Goal: Task Accomplishment & Management: Manage account settings

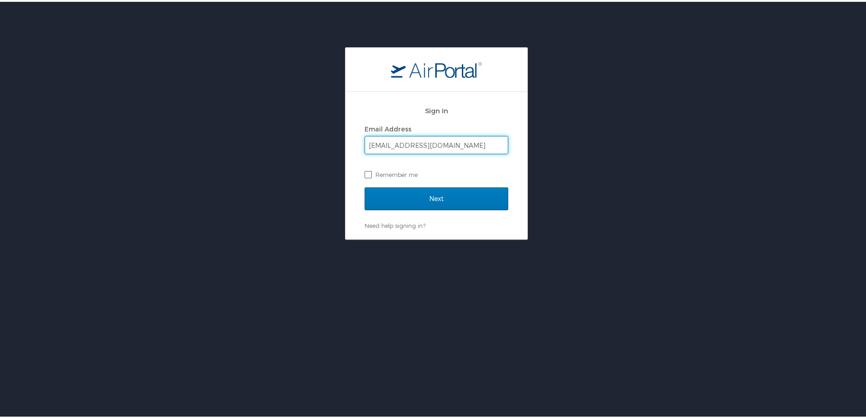
type input "[EMAIL_ADDRESS][DOMAIN_NAME]"
click at [364, 172] on label "Remember me" at bounding box center [436, 173] width 144 height 14
click at [364, 172] on input "Remember me" at bounding box center [367, 172] width 6 height 6
checkbox input "true"
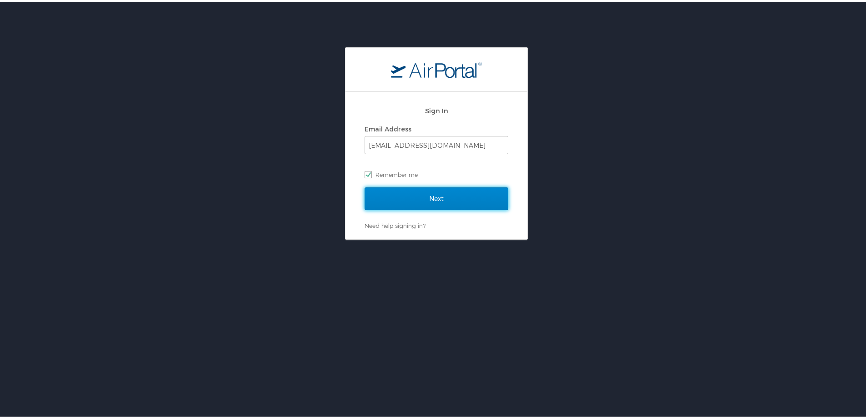
click at [446, 194] on input "Next" at bounding box center [436, 196] width 144 height 23
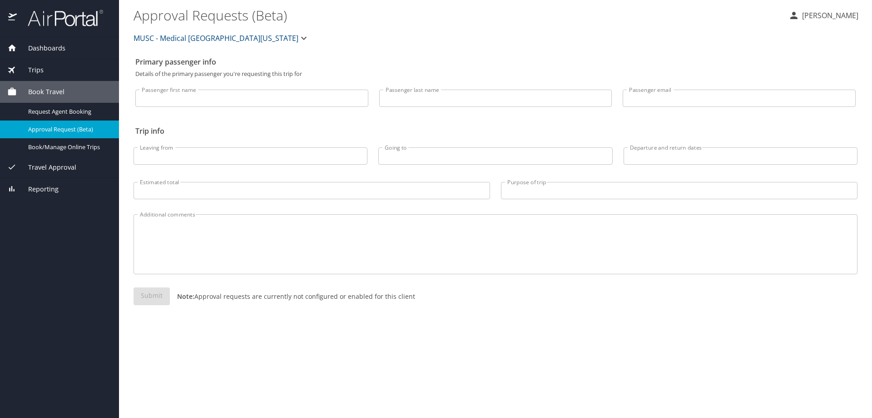
select select "US"
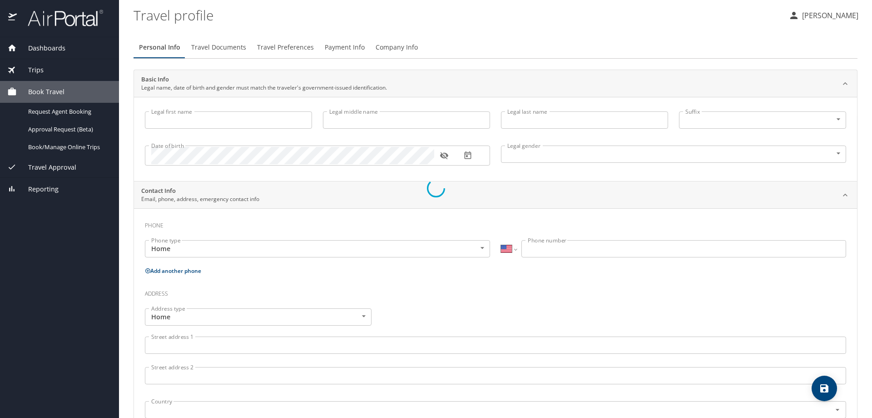
type input "[PERSON_NAME]"
type input "Undisclosed"
select select "US"
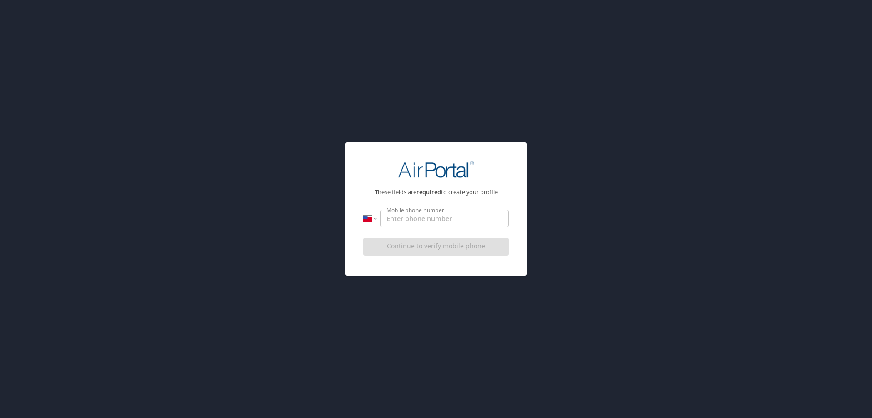
click at [400, 214] on input "Mobile phone number" at bounding box center [444, 217] width 129 height 17
type input "[PHONE_NUMBER]"
click at [462, 216] on input "[PHONE_NUMBER]" at bounding box center [444, 217] width 129 height 17
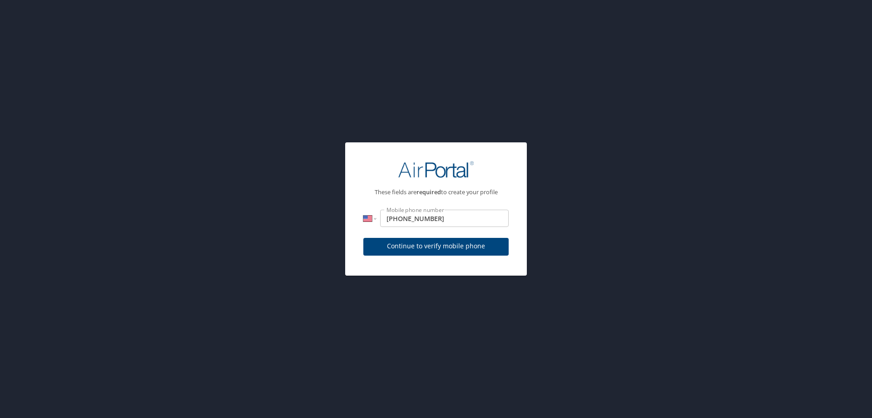
click at [452, 248] on div "Continue to verify mobile phone" at bounding box center [435, 249] width 145 height 30
click at [452, 248] on span "Continue to verify mobile phone" at bounding box center [436, 245] width 131 height 11
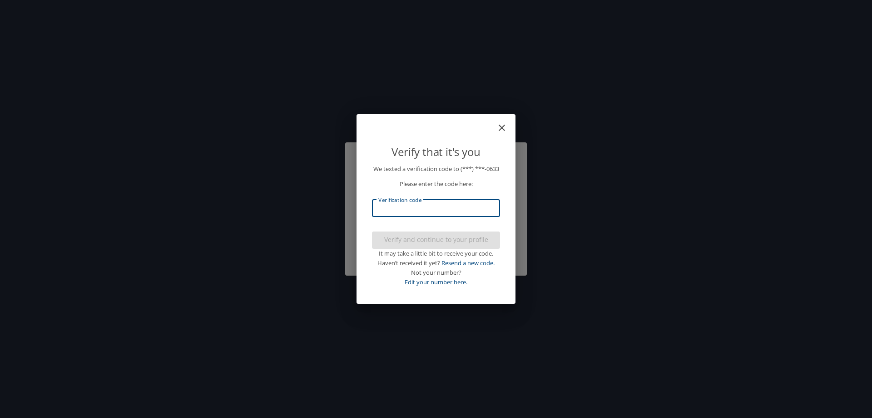
click at [391, 217] on input "Verification code" at bounding box center [436, 207] width 128 height 17
type input "913043"
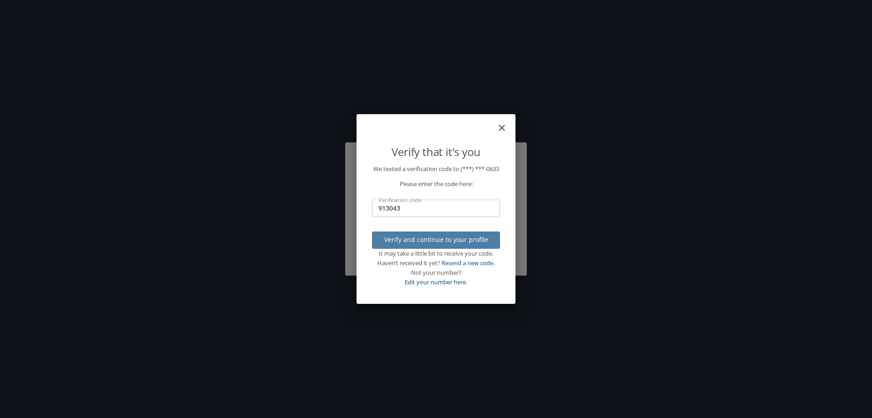
click at [430, 245] on span "Verify and continue to your profile" at bounding box center [436, 239] width 114 height 11
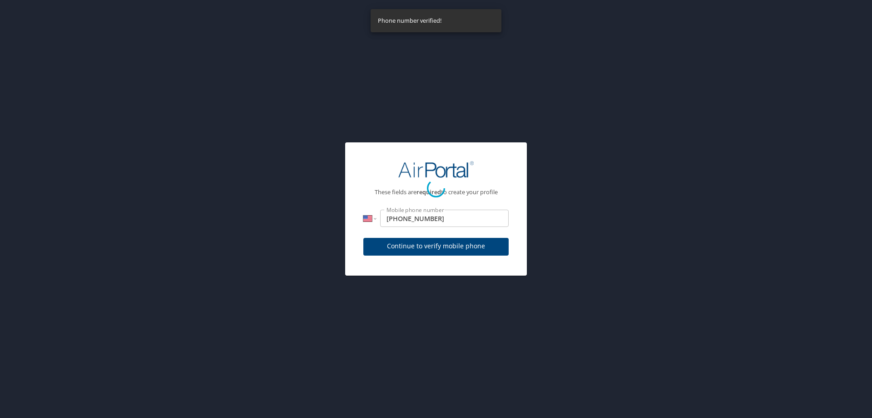
select select "US"
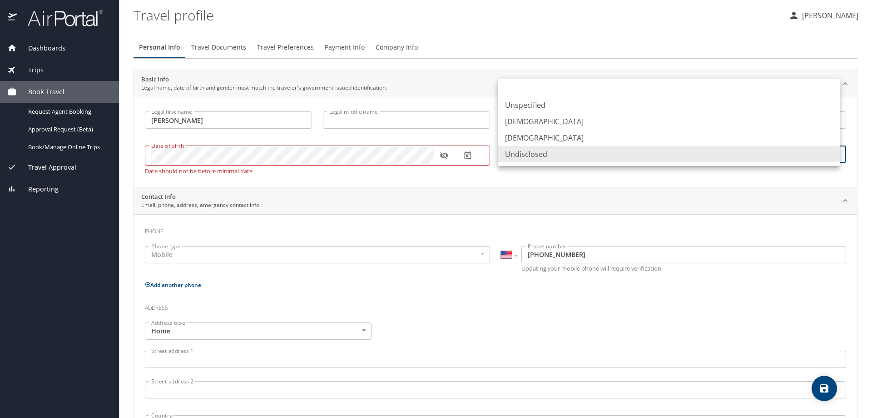
click at [547, 151] on body "Dashboards My Travel Dashboard Trips Current / Future Trips Past Trips Trips Mi…" at bounding box center [436, 209] width 872 height 418
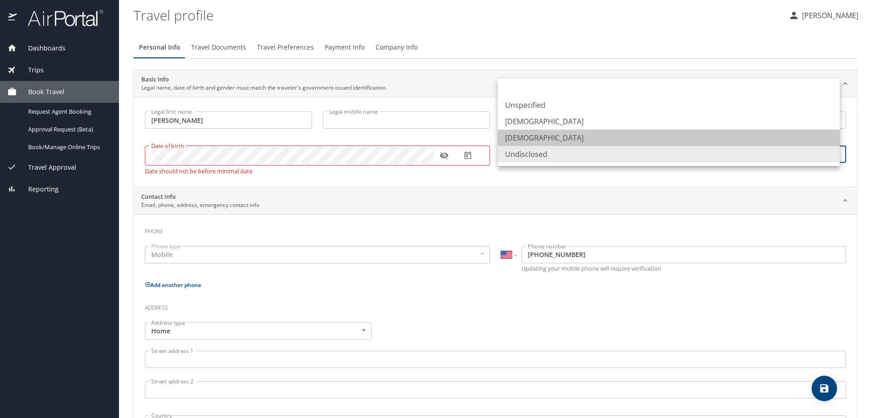
click at [527, 136] on li "[DEMOGRAPHIC_DATA]" at bounding box center [669, 137] width 342 height 16
type input "[DEMOGRAPHIC_DATA]"
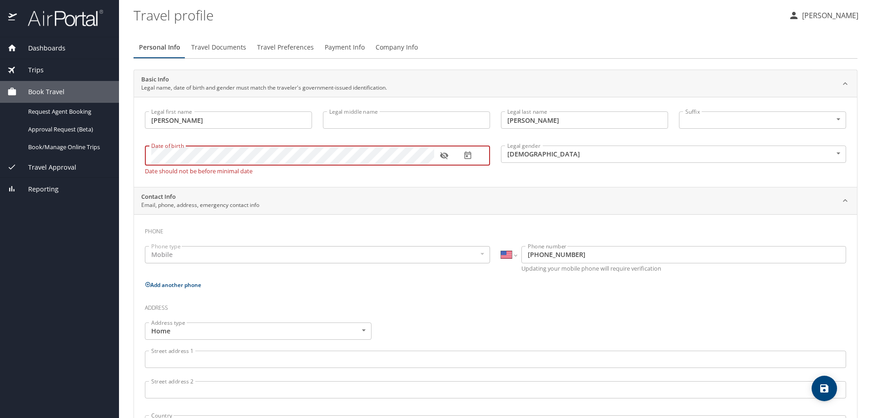
click at [147, 154] on div "Date of birth" at bounding box center [317, 155] width 345 height 20
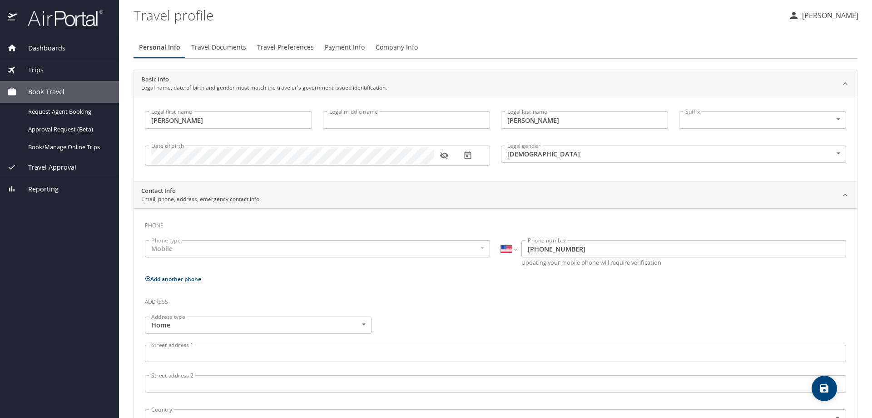
click at [418, 303] on h3 "Address" at bounding box center [495, 299] width 701 height 15
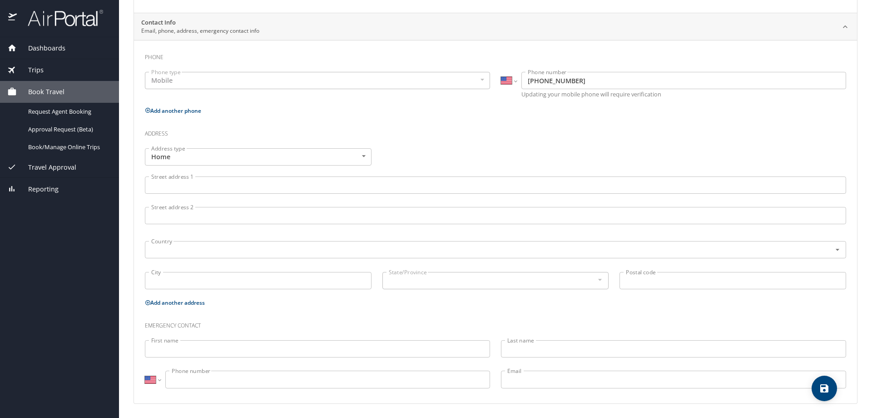
scroll to position [169, 0]
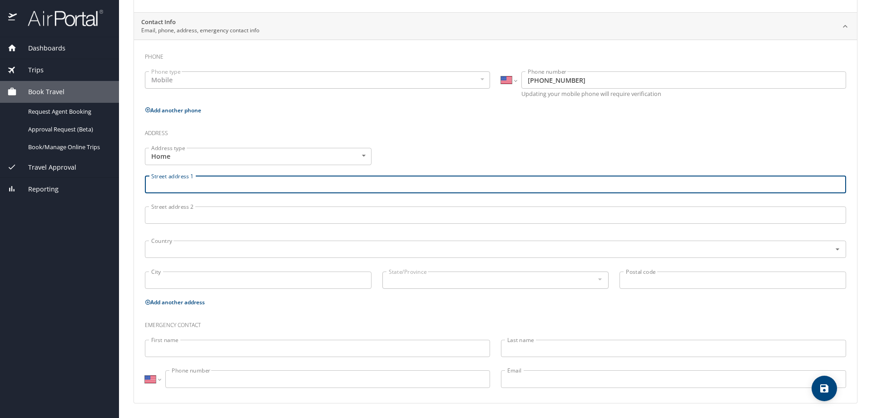
click at [151, 183] on input "Street address 1" at bounding box center [495, 184] width 701 height 17
type input "MUSC"
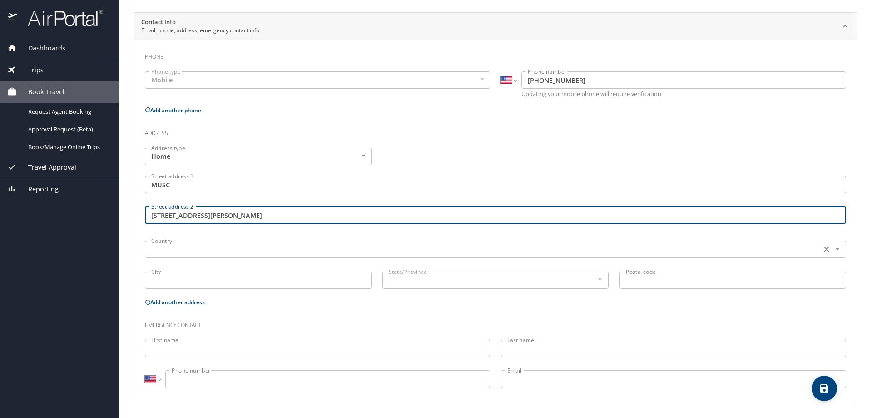
type input "[STREET_ADDRESS][PERSON_NAME]"
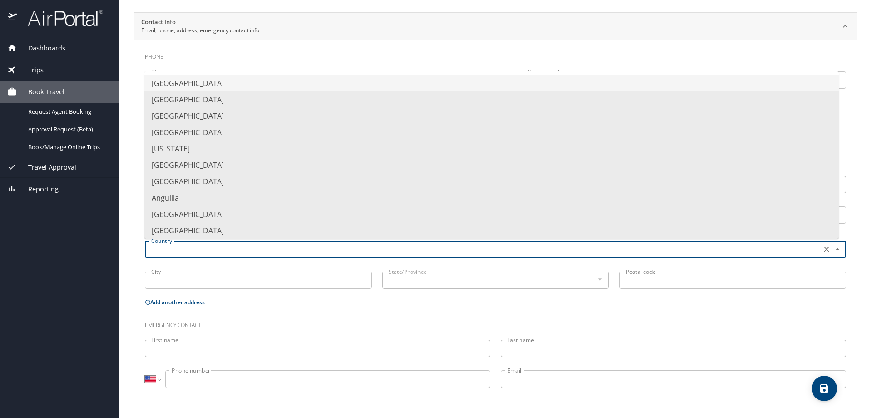
click at [164, 251] on input "text" at bounding box center [482, 249] width 669 height 12
click at [204, 82] on li "[GEOGRAPHIC_DATA]" at bounding box center [491, 83] width 695 height 16
type input "[GEOGRAPHIC_DATA]"
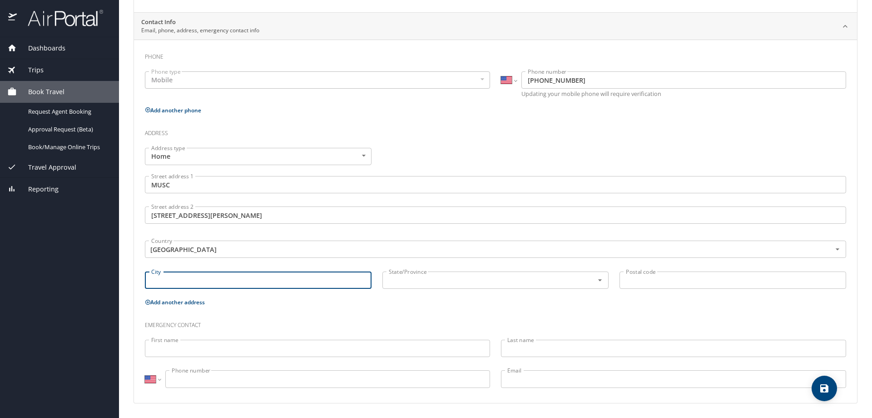
drag, startPoint x: 167, startPoint y: 277, endPoint x: 645, endPoint y: 306, distance: 478.4
click at [173, 277] on input "City" at bounding box center [258, 279] width 227 height 17
